Goal: Task Accomplishment & Management: Manage account settings

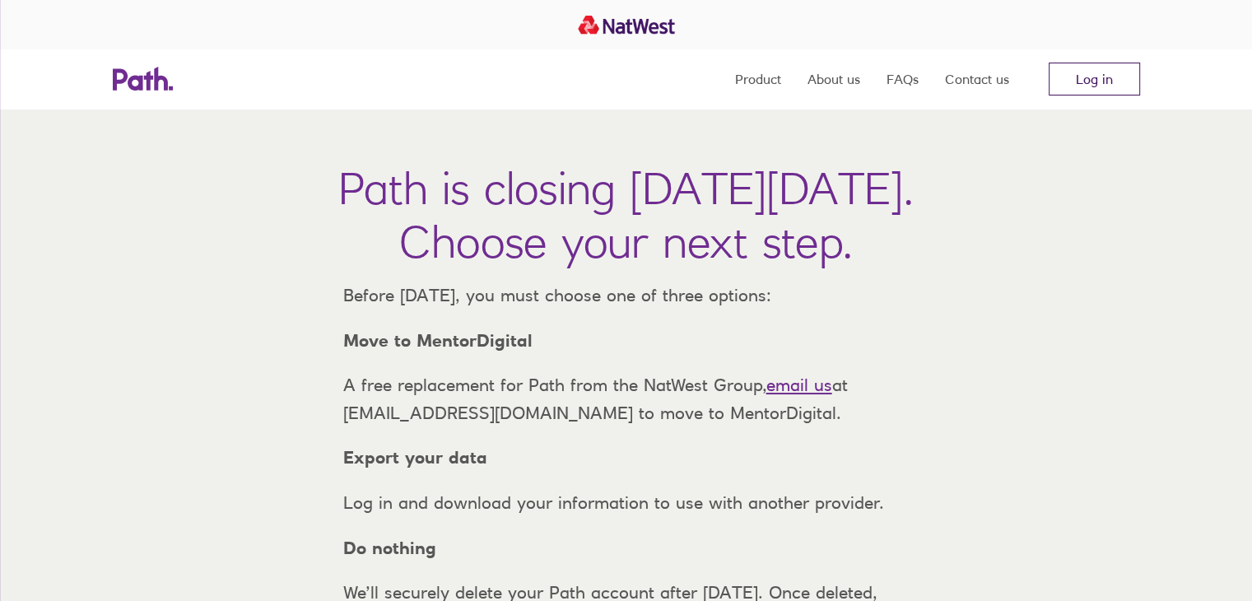
drag, startPoint x: 1074, startPoint y: 77, endPoint x: 1064, endPoint y: 87, distance: 14.0
click at [1074, 77] on link "Log in" at bounding box center [1094, 79] width 91 height 33
click at [1071, 83] on link "Log in" at bounding box center [1094, 79] width 91 height 33
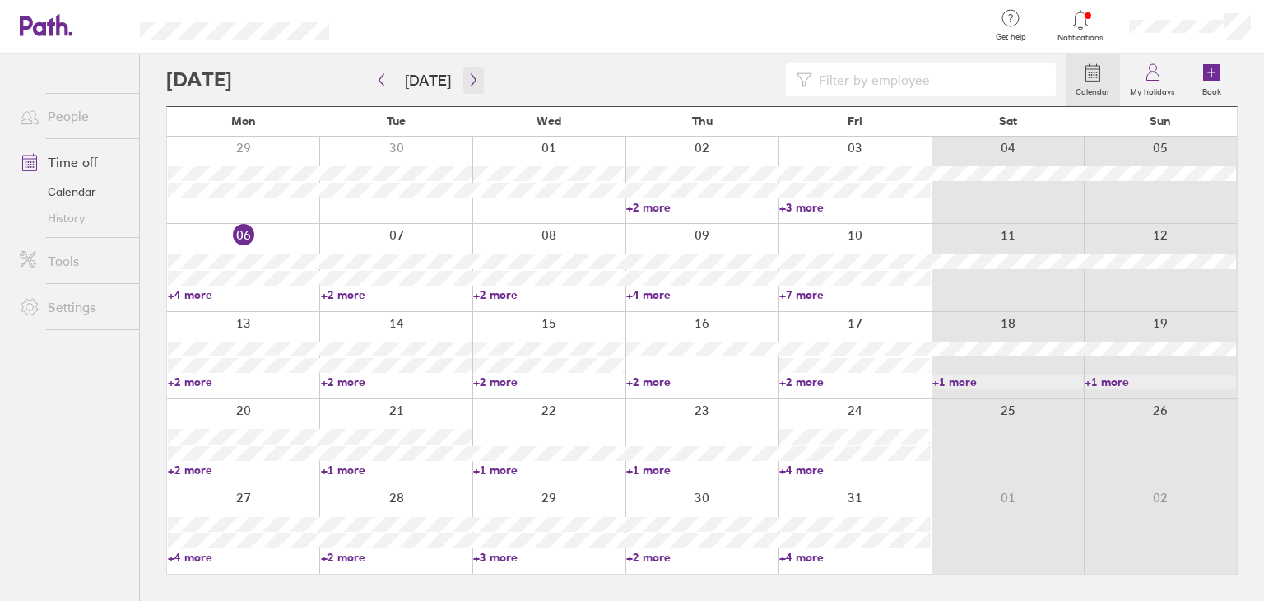
click at [468, 77] on icon "button" at bounding box center [474, 79] width 12 height 13
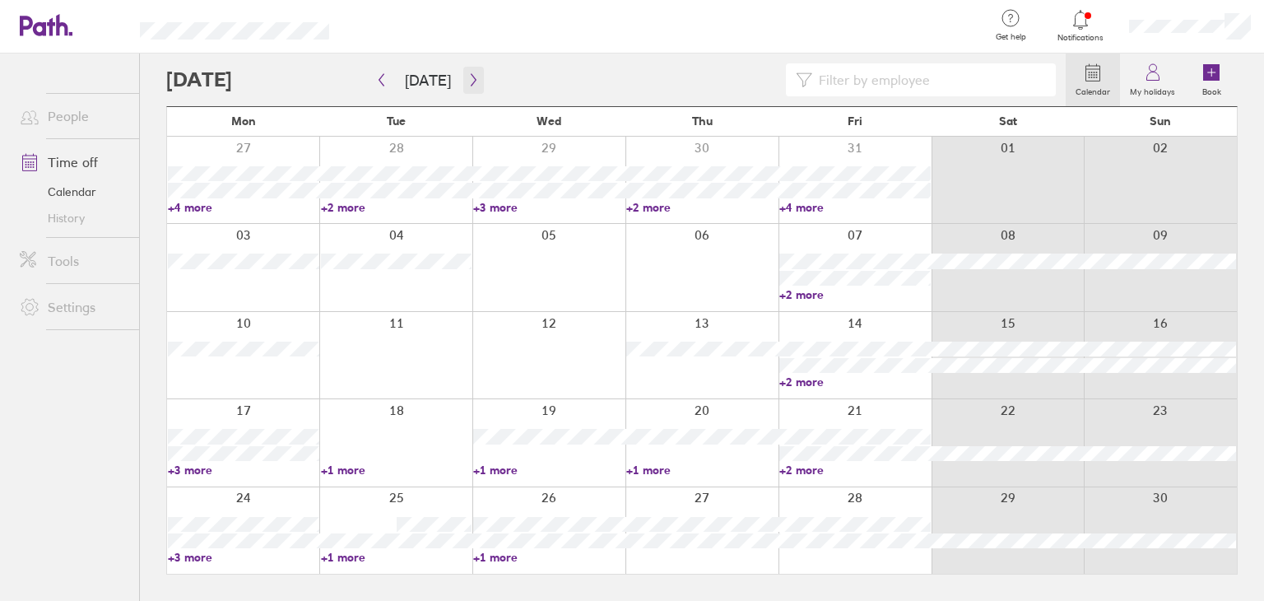
click at [471, 77] on icon "button" at bounding box center [473, 80] width 5 height 12
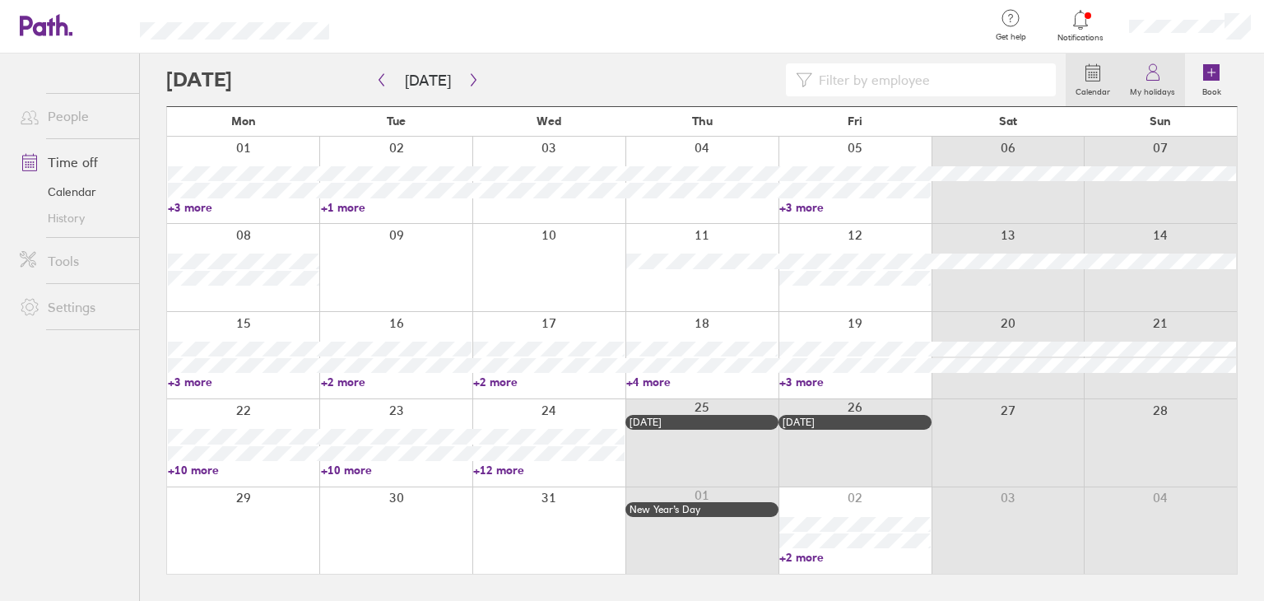
click at [1162, 79] on icon at bounding box center [1153, 73] width 20 height 20
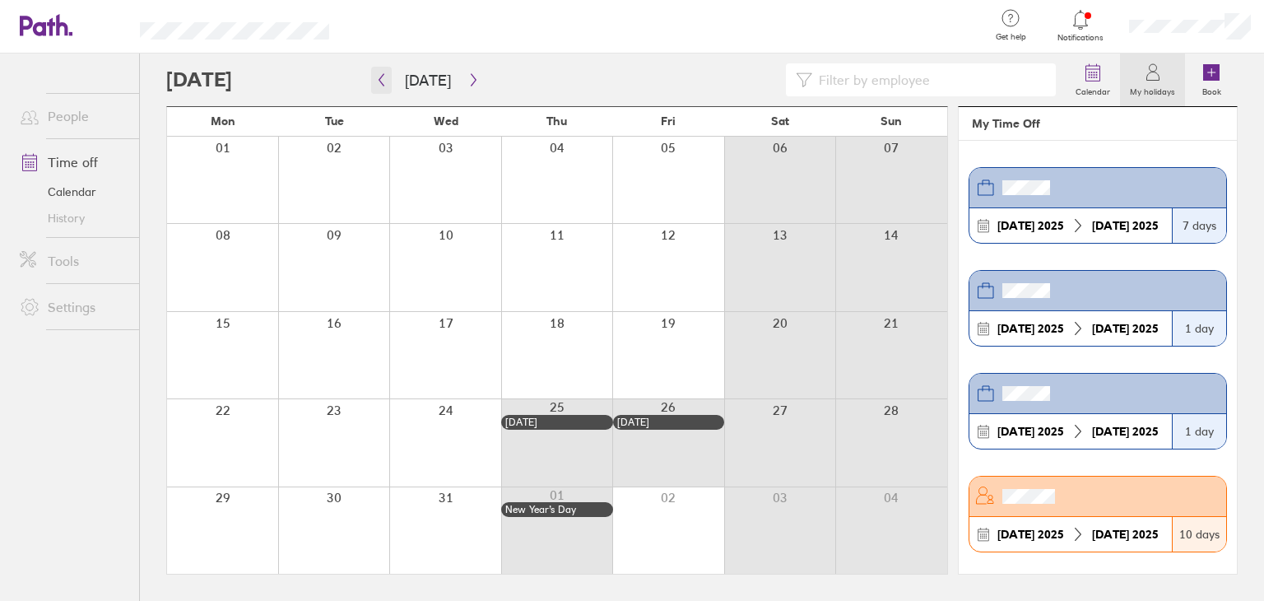
click at [385, 81] on icon "button" at bounding box center [381, 79] width 12 height 13
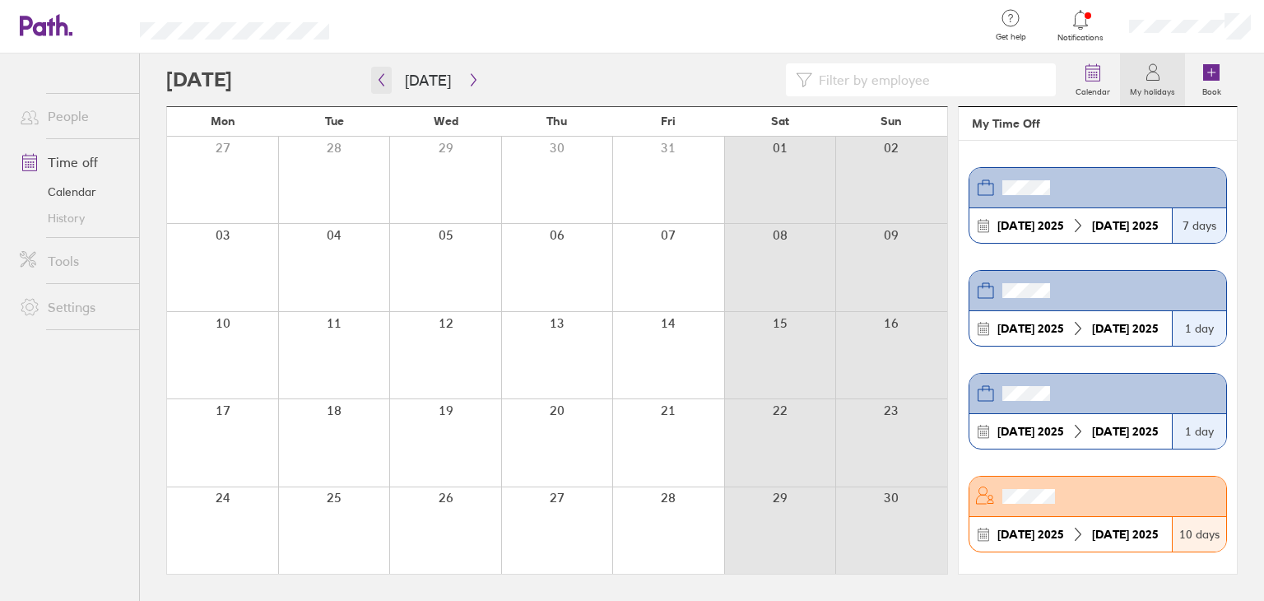
click at [377, 81] on icon "button" at bounding box center [381, 79] width 12 height 13
click at [377, 84] on icon "button" at bounding box center [381, 79] width 12 height 13
click at [1094, 81] on icon at bounding box center [1093, 73] width 20 height 20
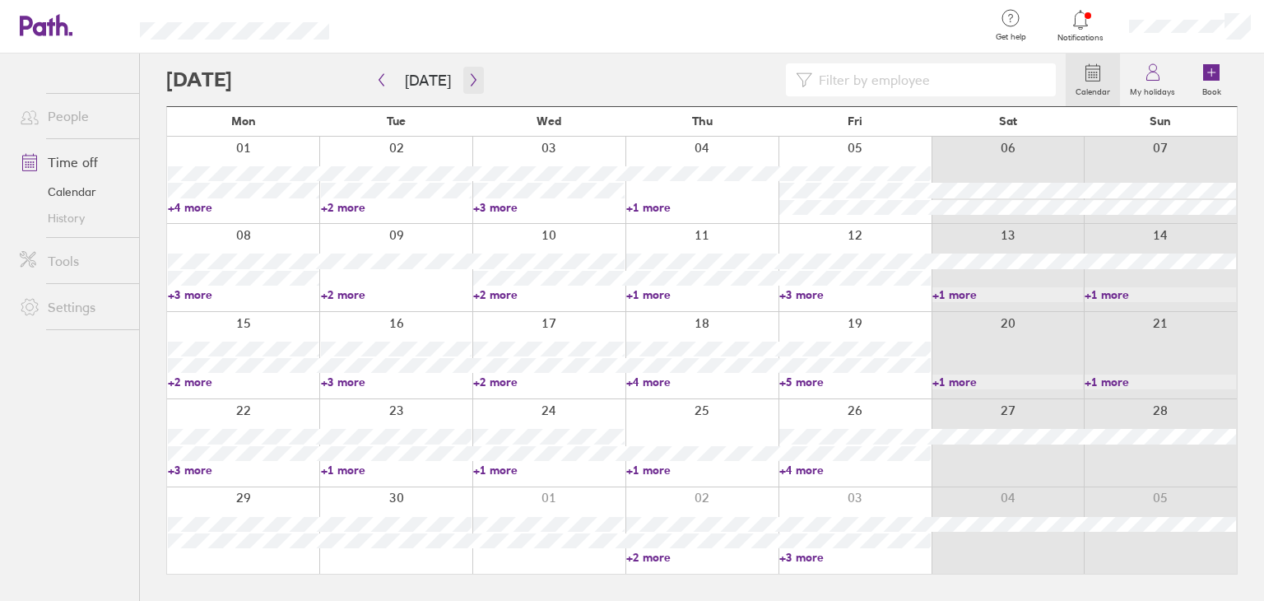
click at [468, 84] on icon "button" at bounding box center [474, 79] width 12 height 13
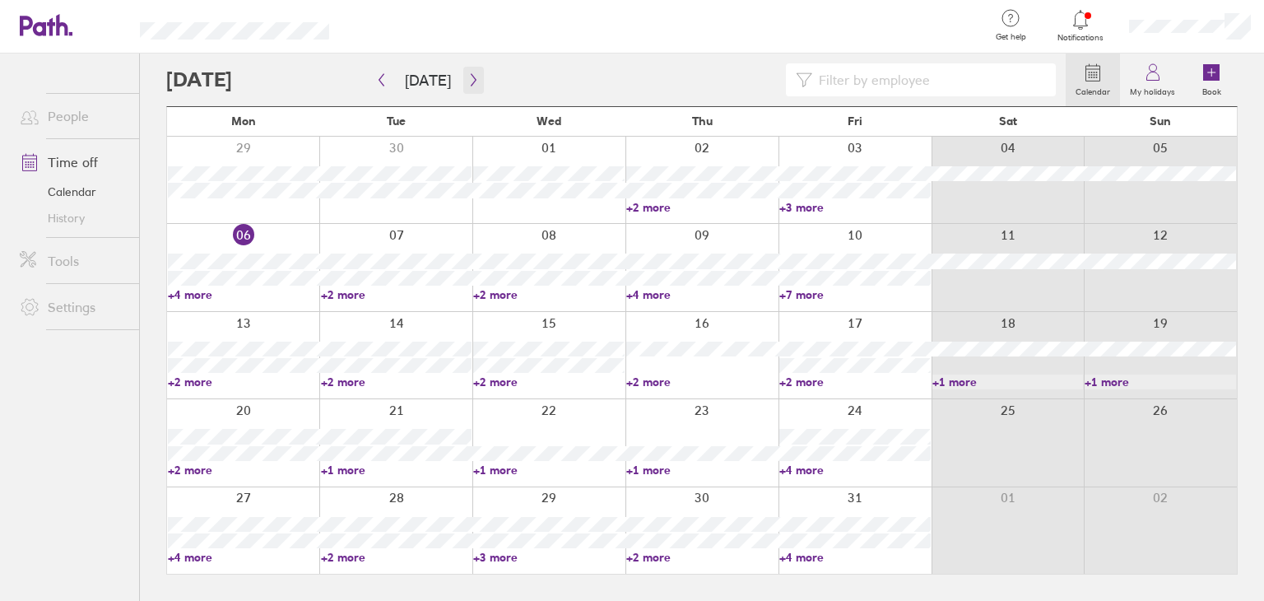
click at [468, 81] on icon "button" at bounding box center [474, 79] width 12 height 13
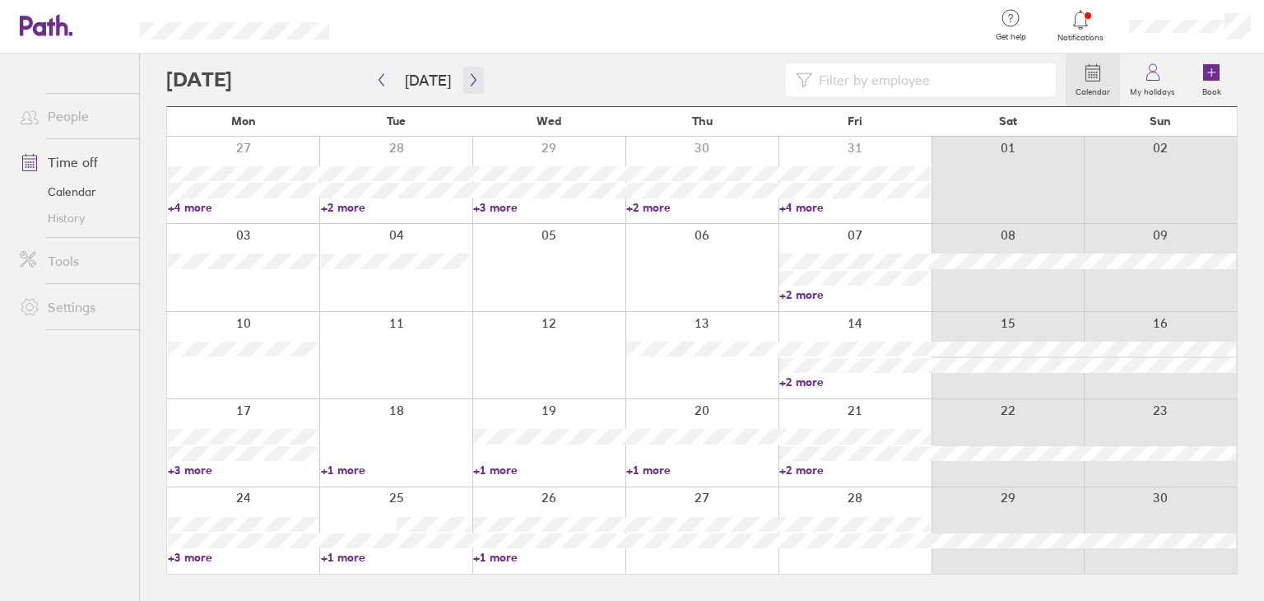
click at [468, 81] on icon "button" at bounding box center [474, 79] width 12 height 13
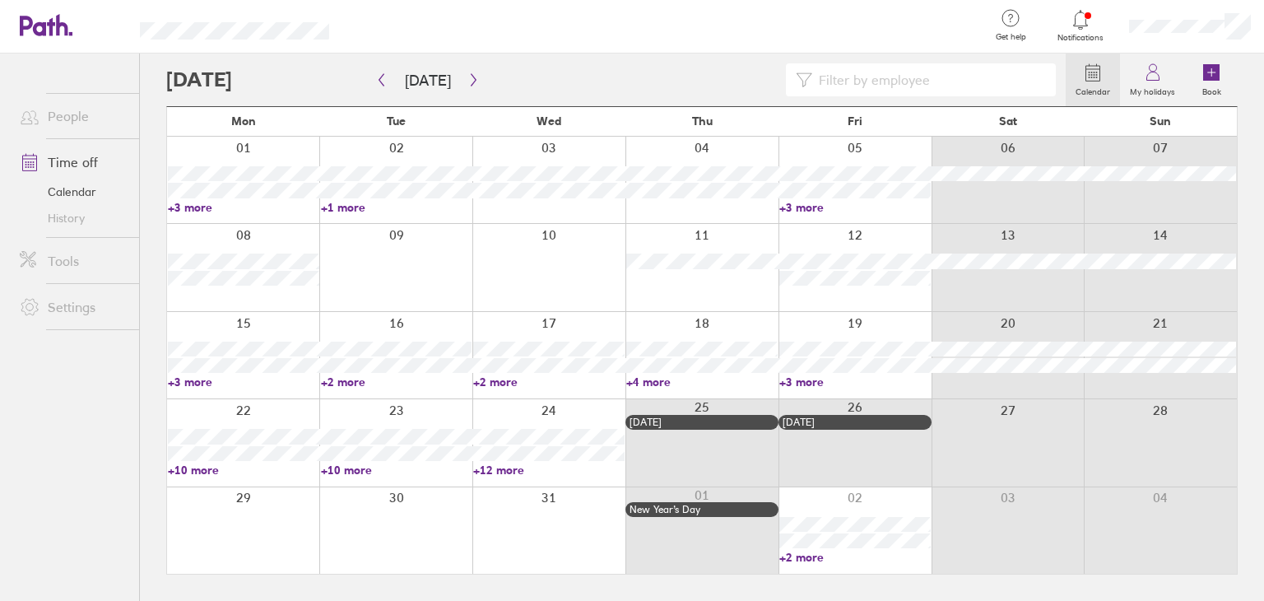
click at [575, 412] on div at bounding box center [549, 442] width 153 height 86
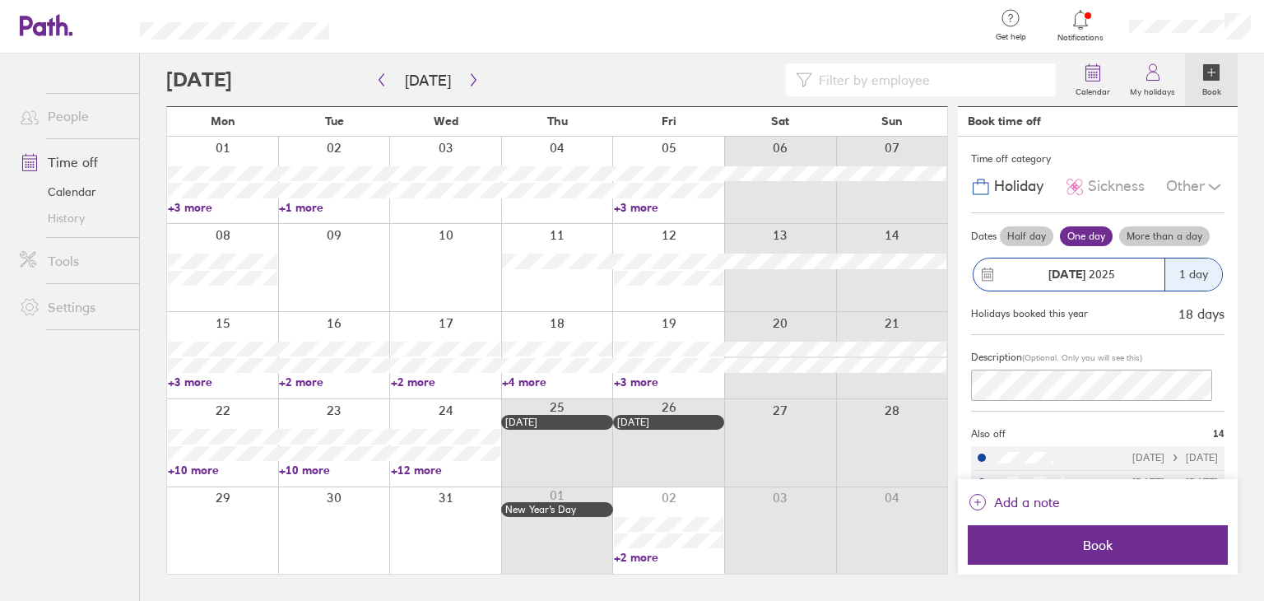
click at [416, 471] on link "+12 more" at bounding box center [445, 470] width 109 height 15
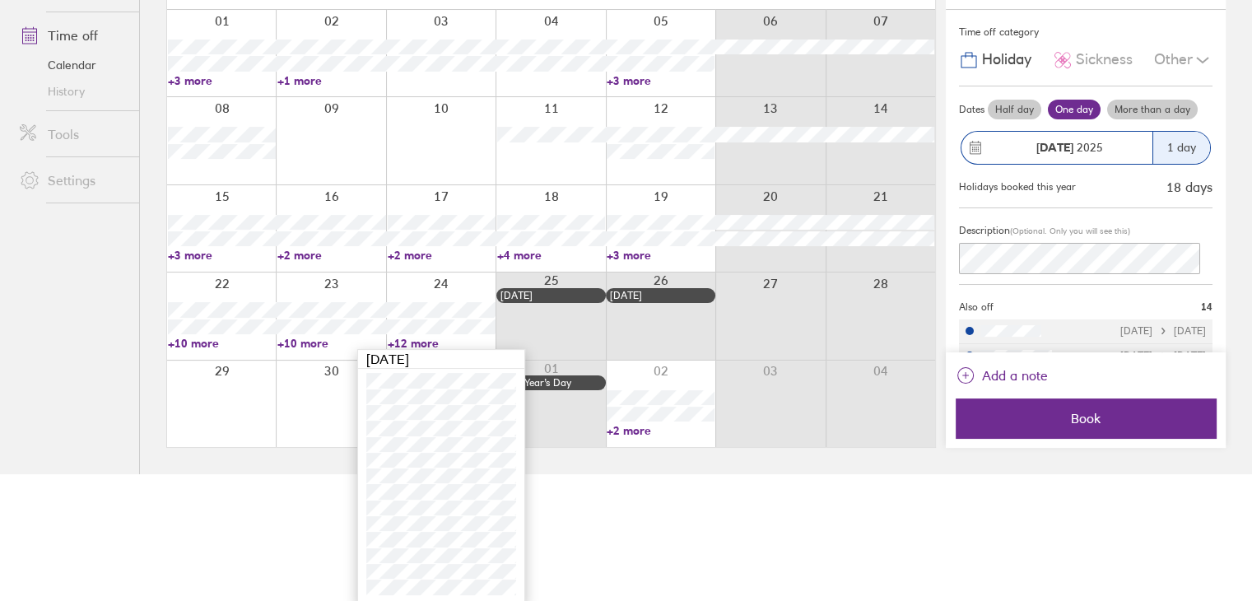
scroll to position [131, 0]
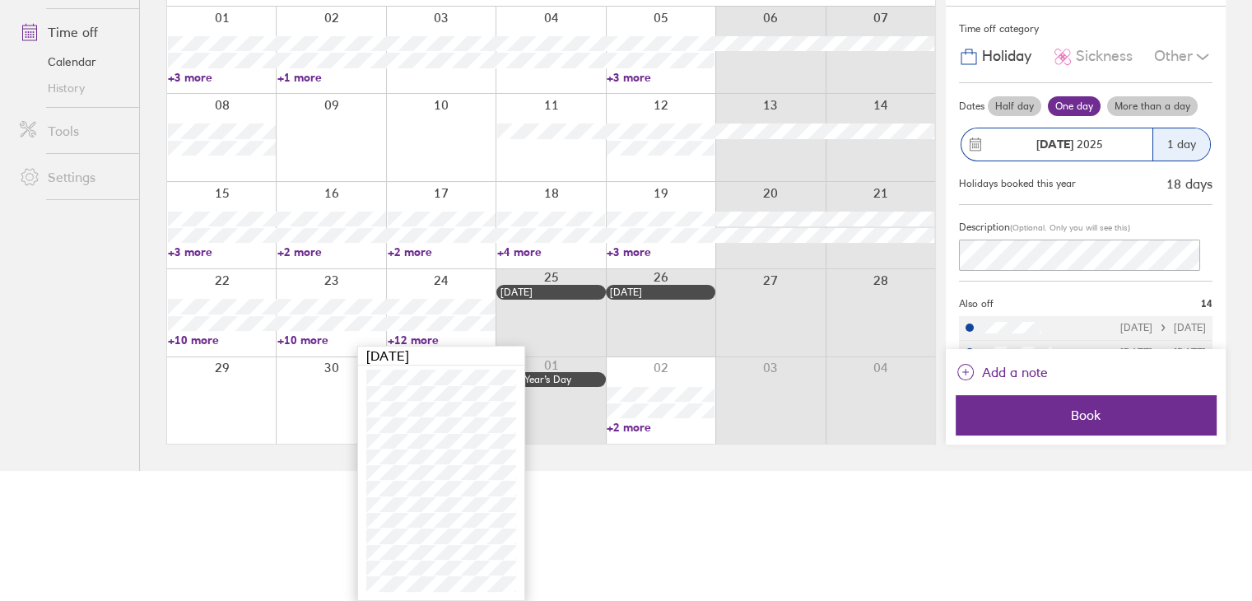
click at [682, 471] on html "Get help FAQs Contact us Notifications My profile Sign out People Time off Cale…" at bounding box center [626, 170] width 1252 height 601
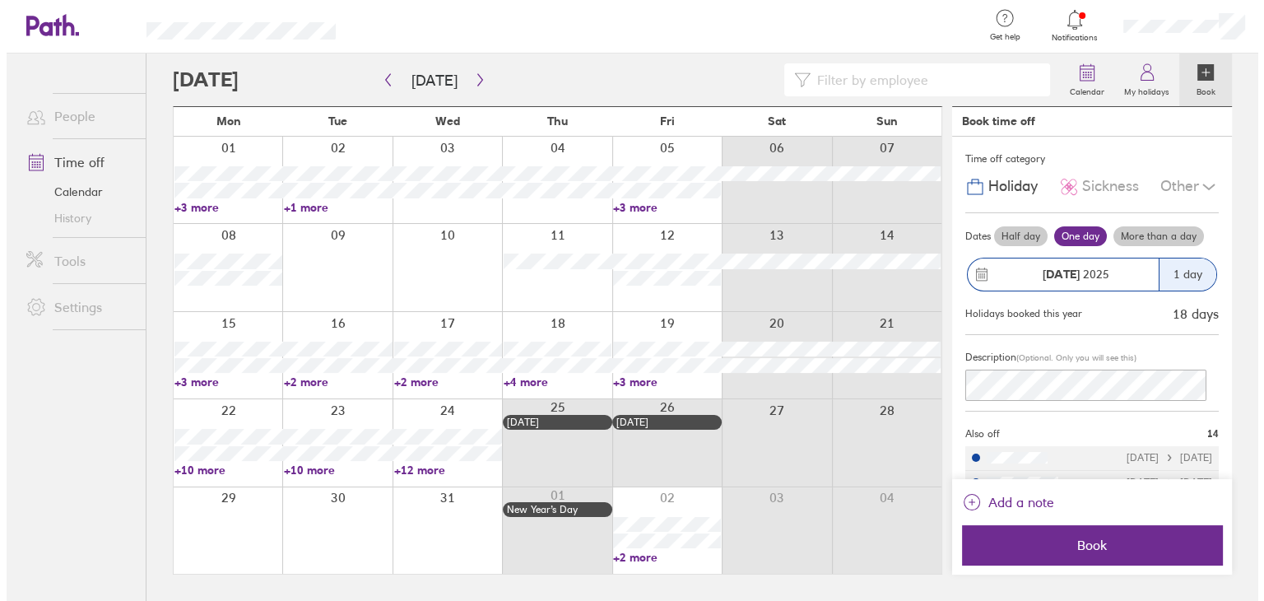
scroll to position [0, 0]
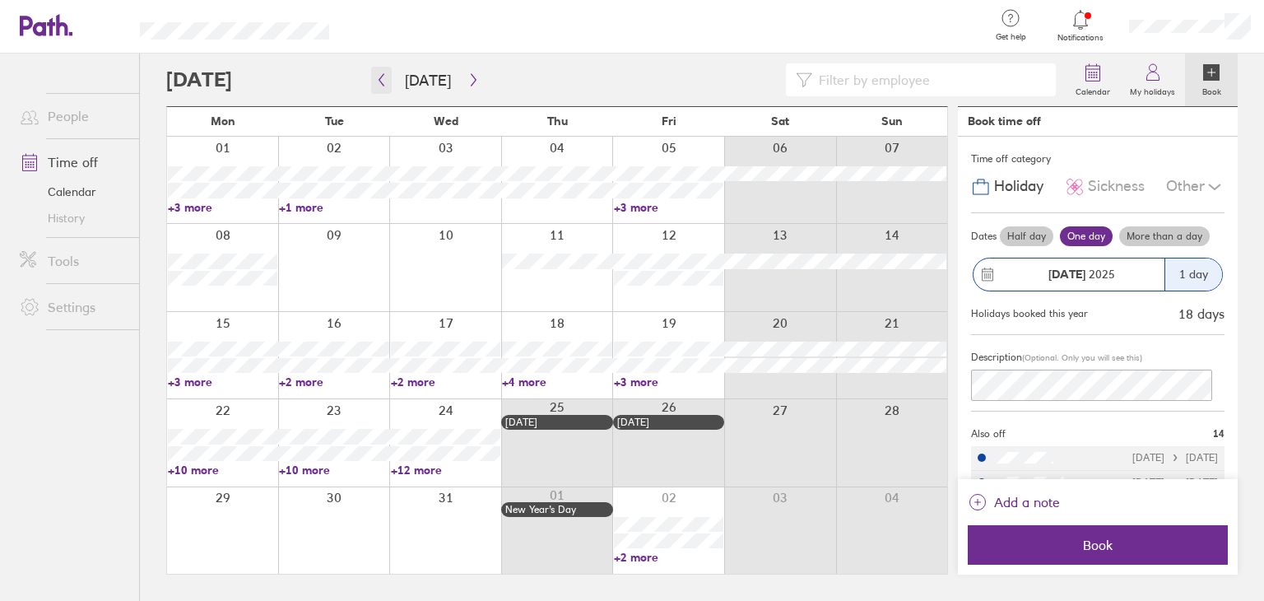
click at [389, 86] on button "button" at bounding box center [381, 80] width 21 height 27
